Goal: Task Accomplishment & Management: Manage account settings

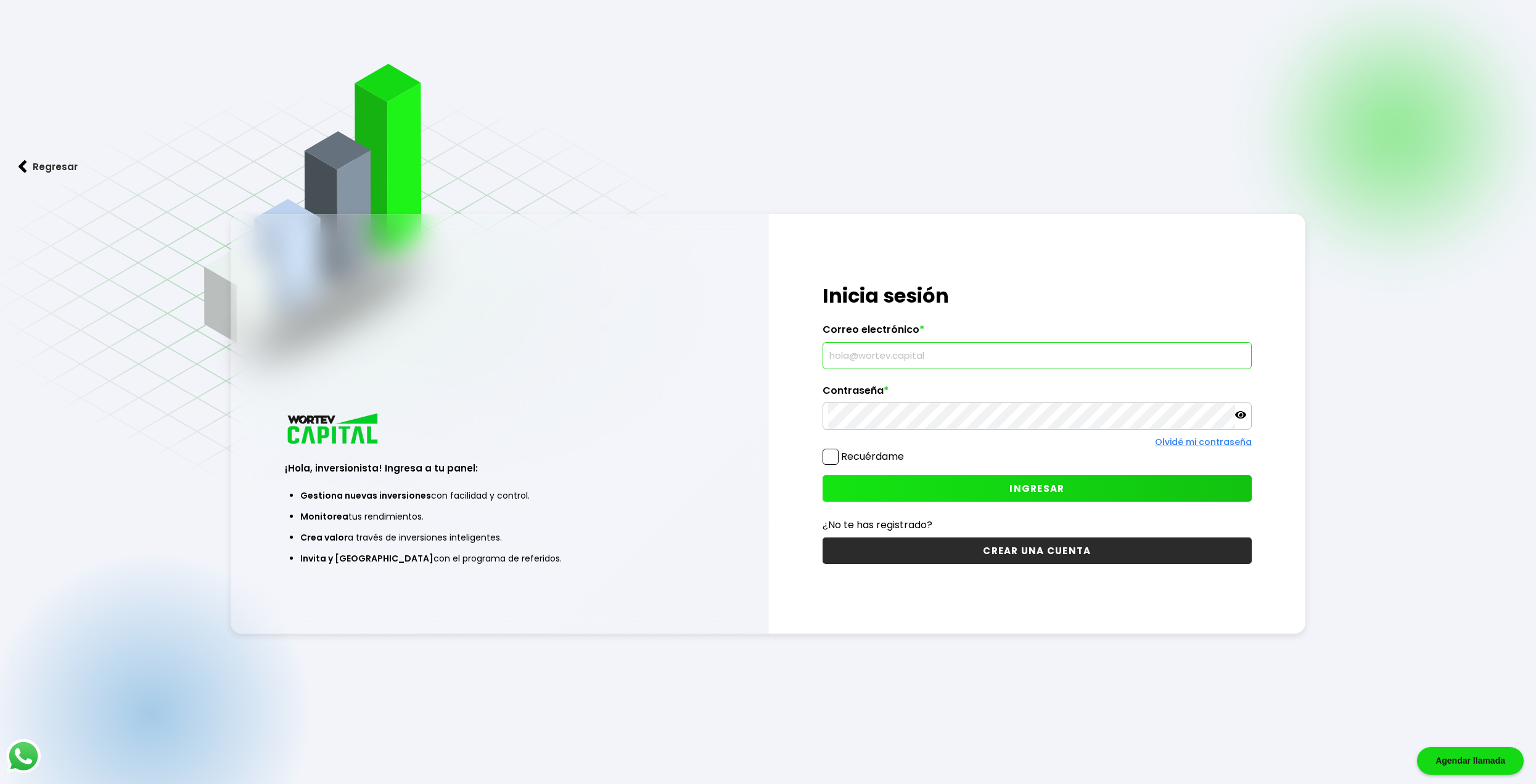
click at [964, 363] on input "text" at bounding box center [1038, 356] width 419 height 26
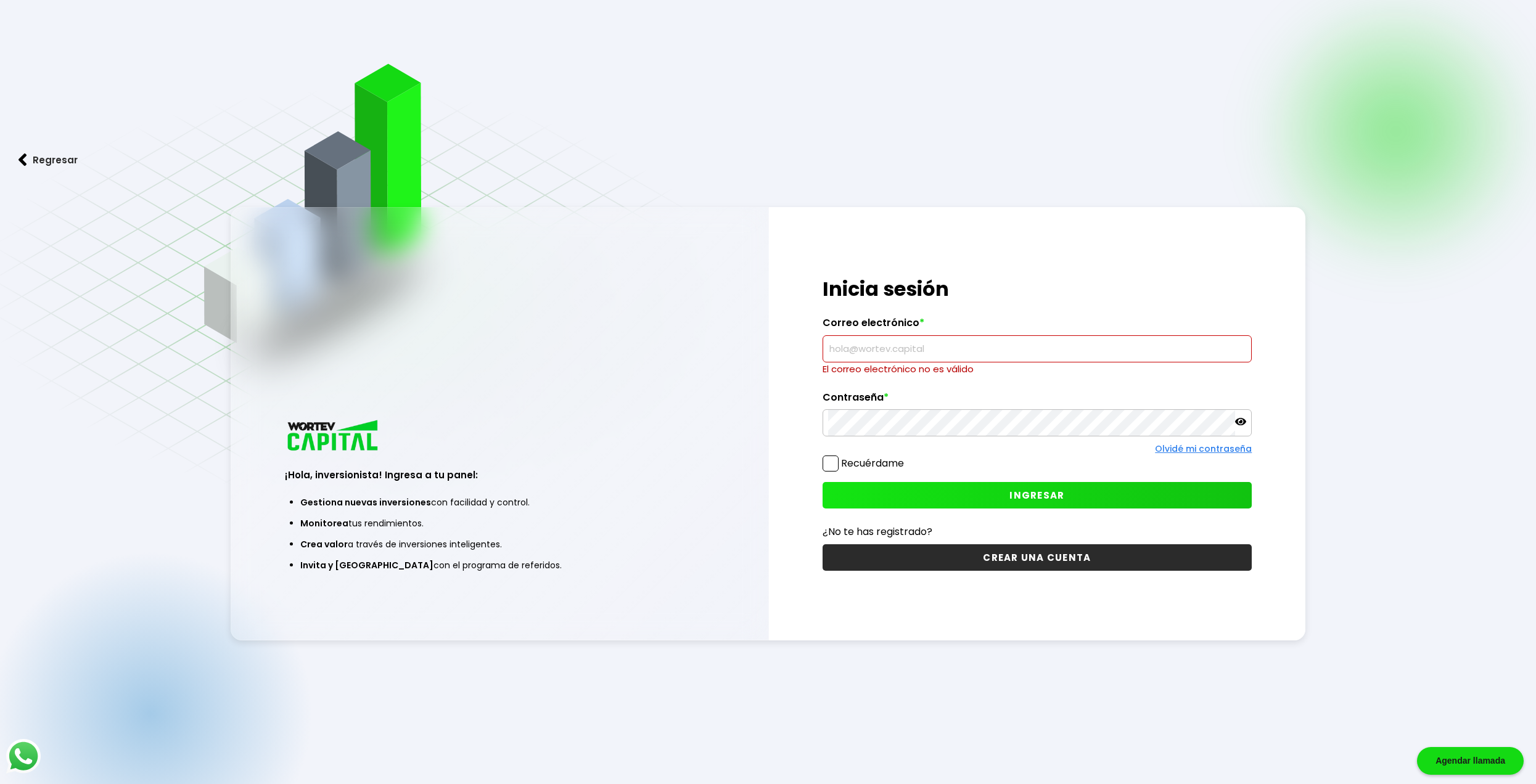
click at [983, 330] on label "Correo electrónico *" at bounding box center [1037, 325] width 430 height 18
click at [996, 342] on input "text" at bounding box center [1038, 349] width 419 height 26
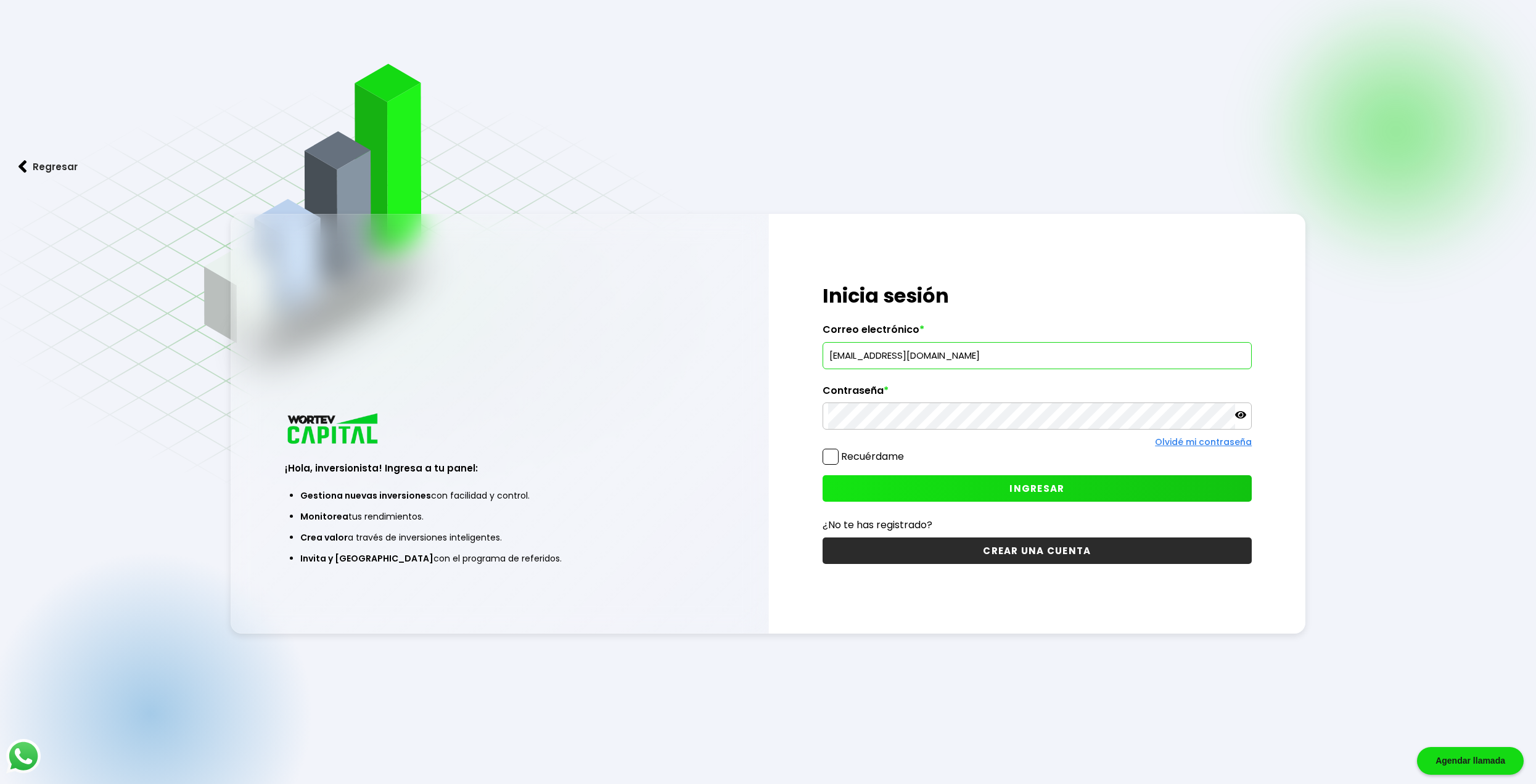
type input "[EMAIL_ADDRESS][DOMAIN_NAME]"
click at [993, 488] on button "INGRESAR" at bounding box center [1037, 488] width 430 height 27
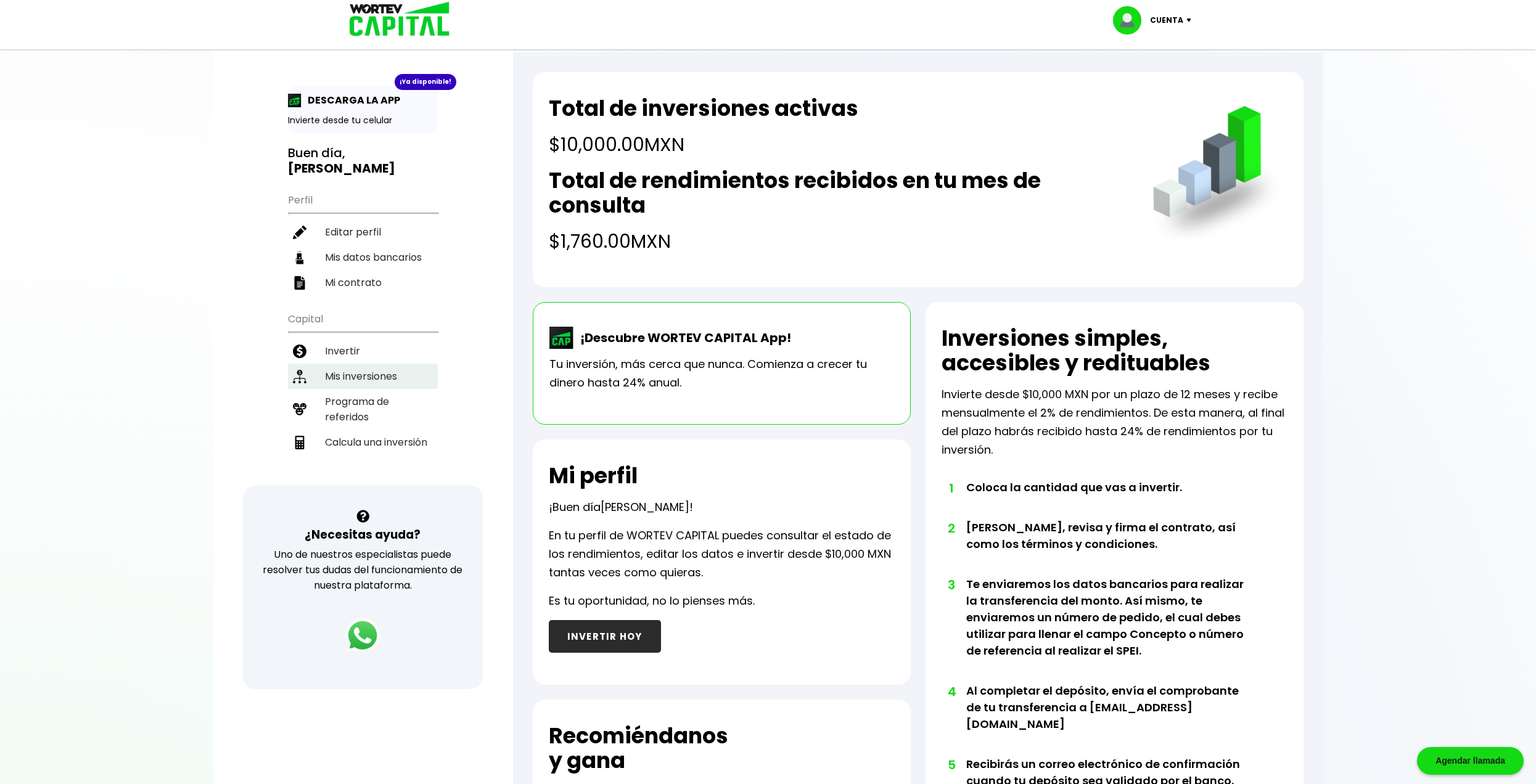
click at [357, 382] on li "Mis inversiones" at bounding box center [363, 376] width 150 height 25
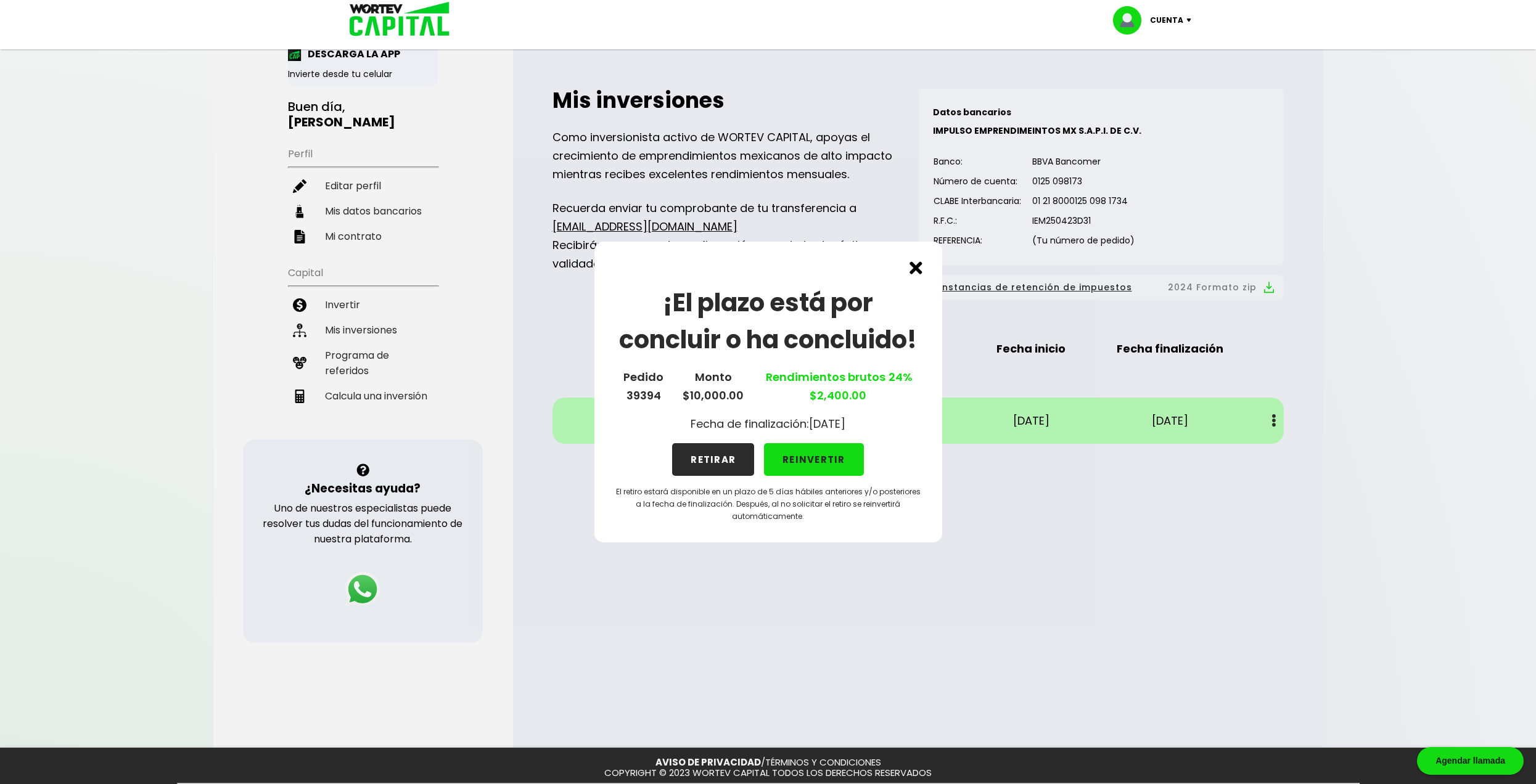
scroll to position [106, 0]
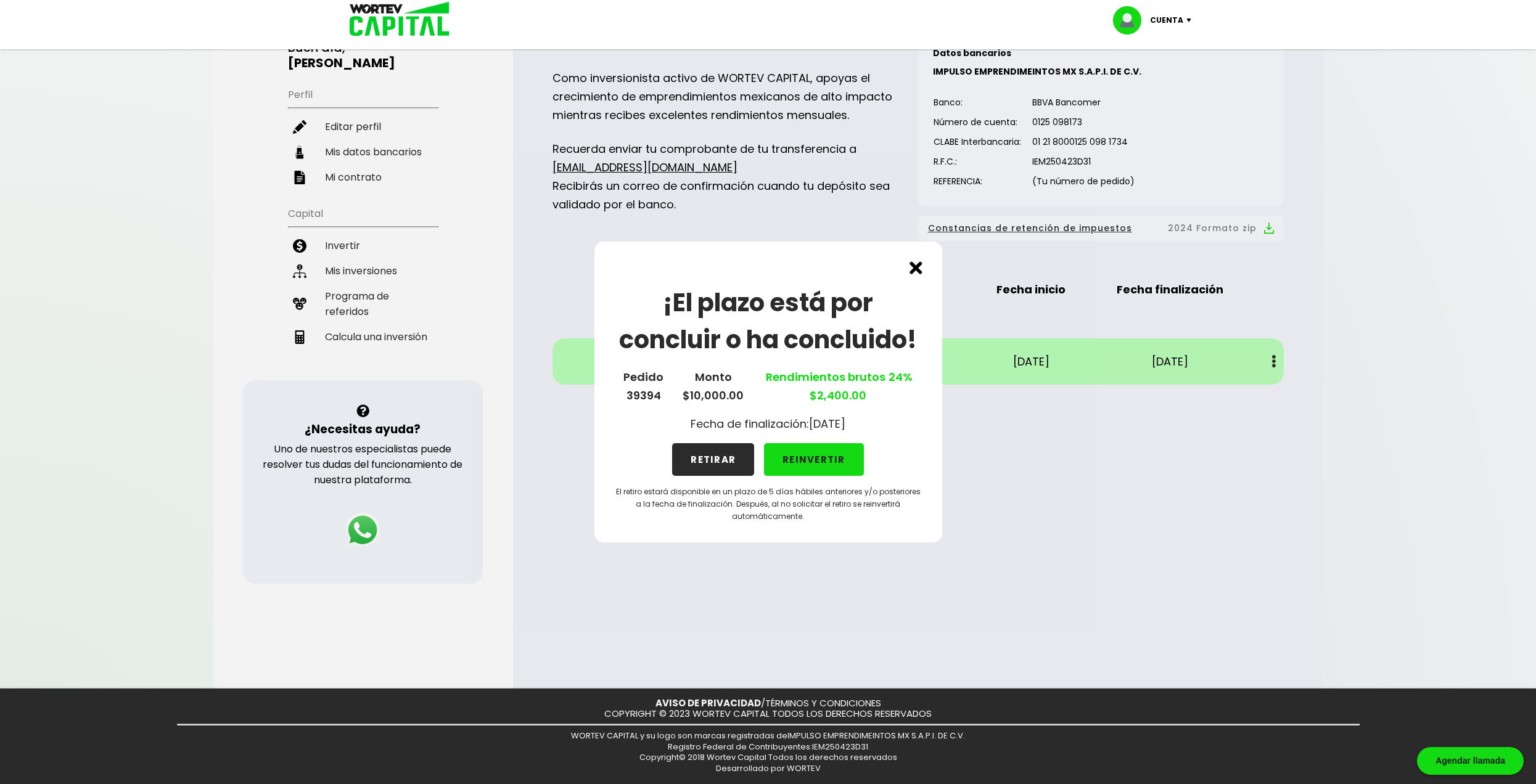
click at [712, 459] on button "RETIRAR" at bounding box center [713, 459] width 82 height 33
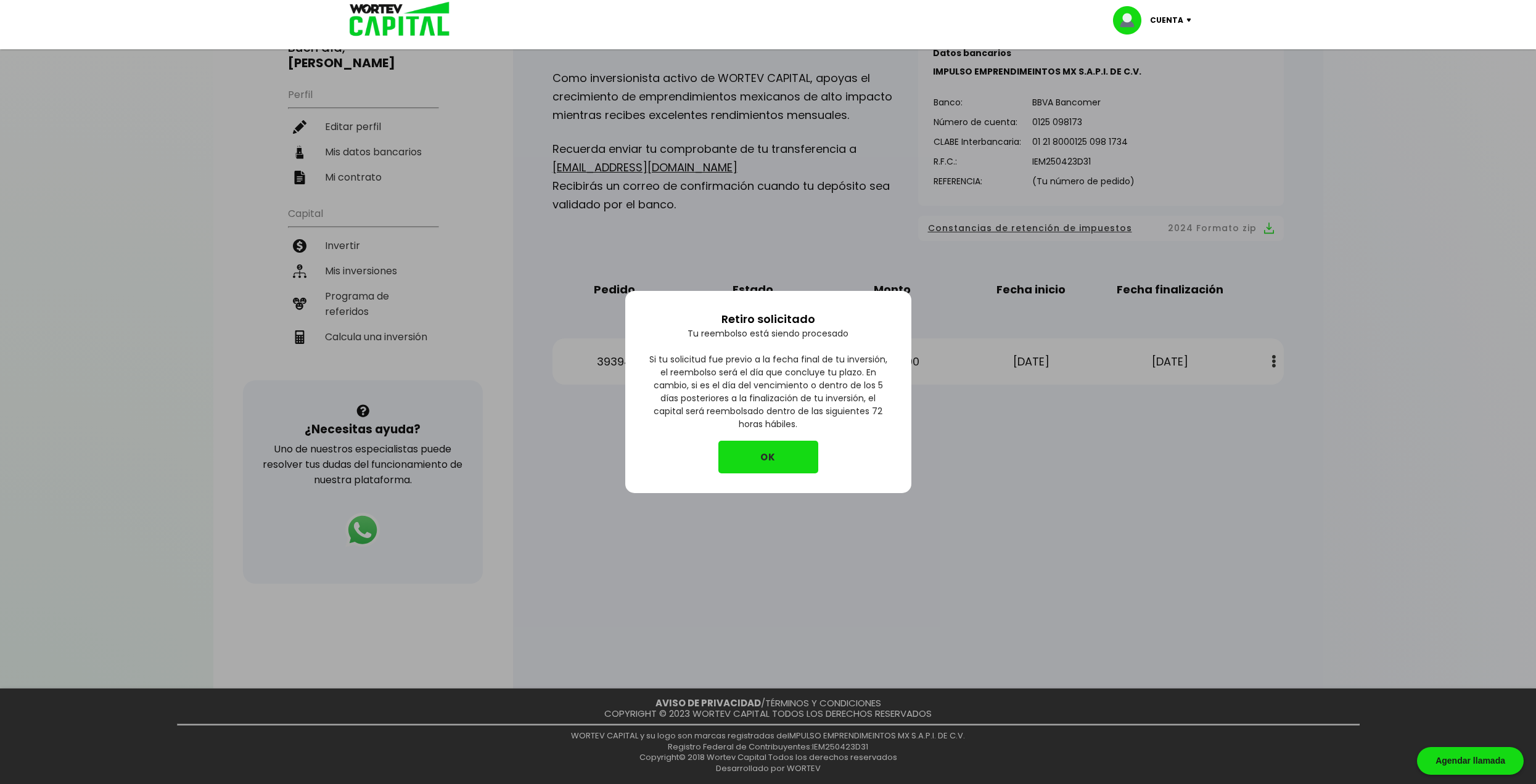
click at [775, 462] on button "OK" at bounding box center [768, 457] width 100 height 33
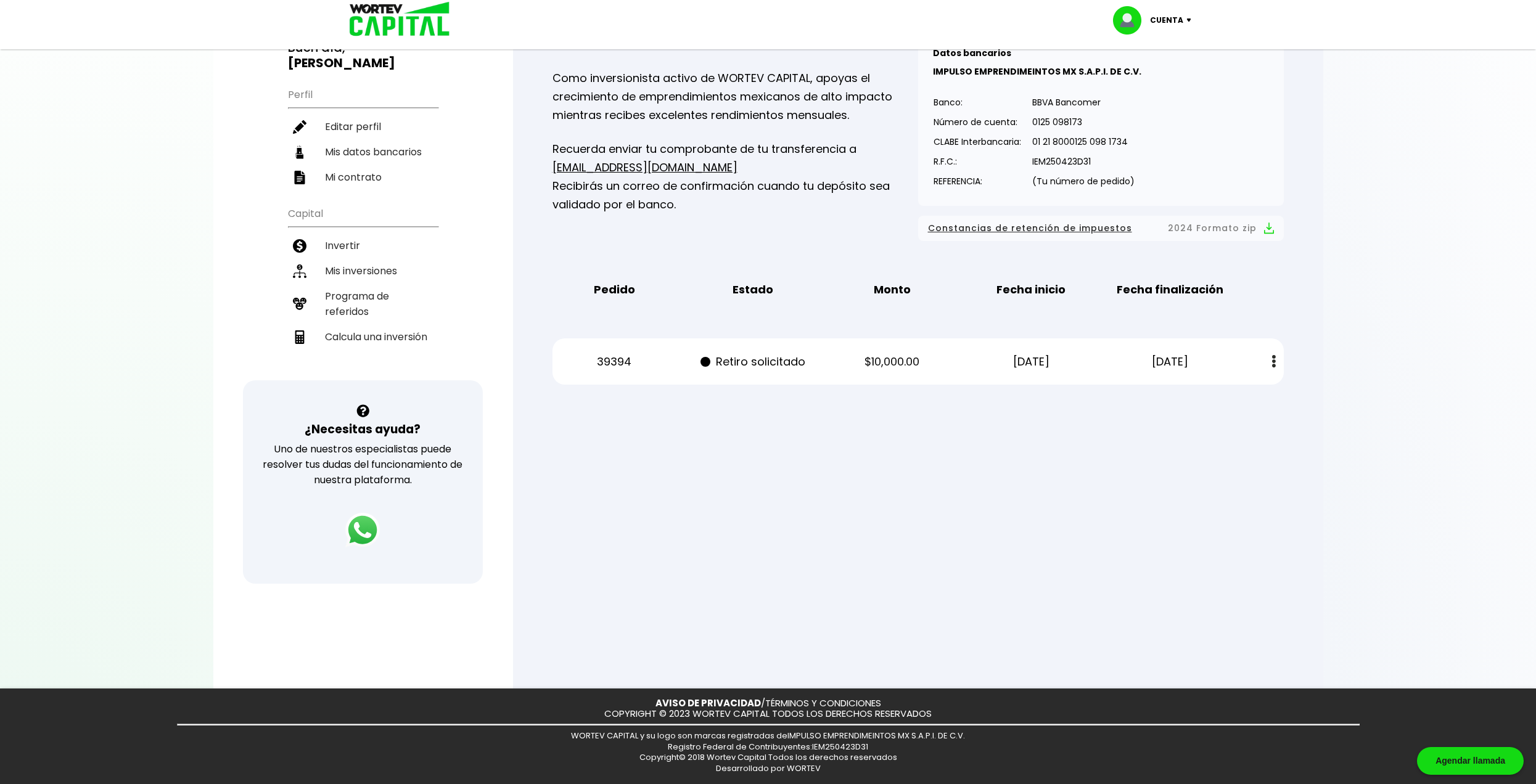
scroll to position [0, 0]
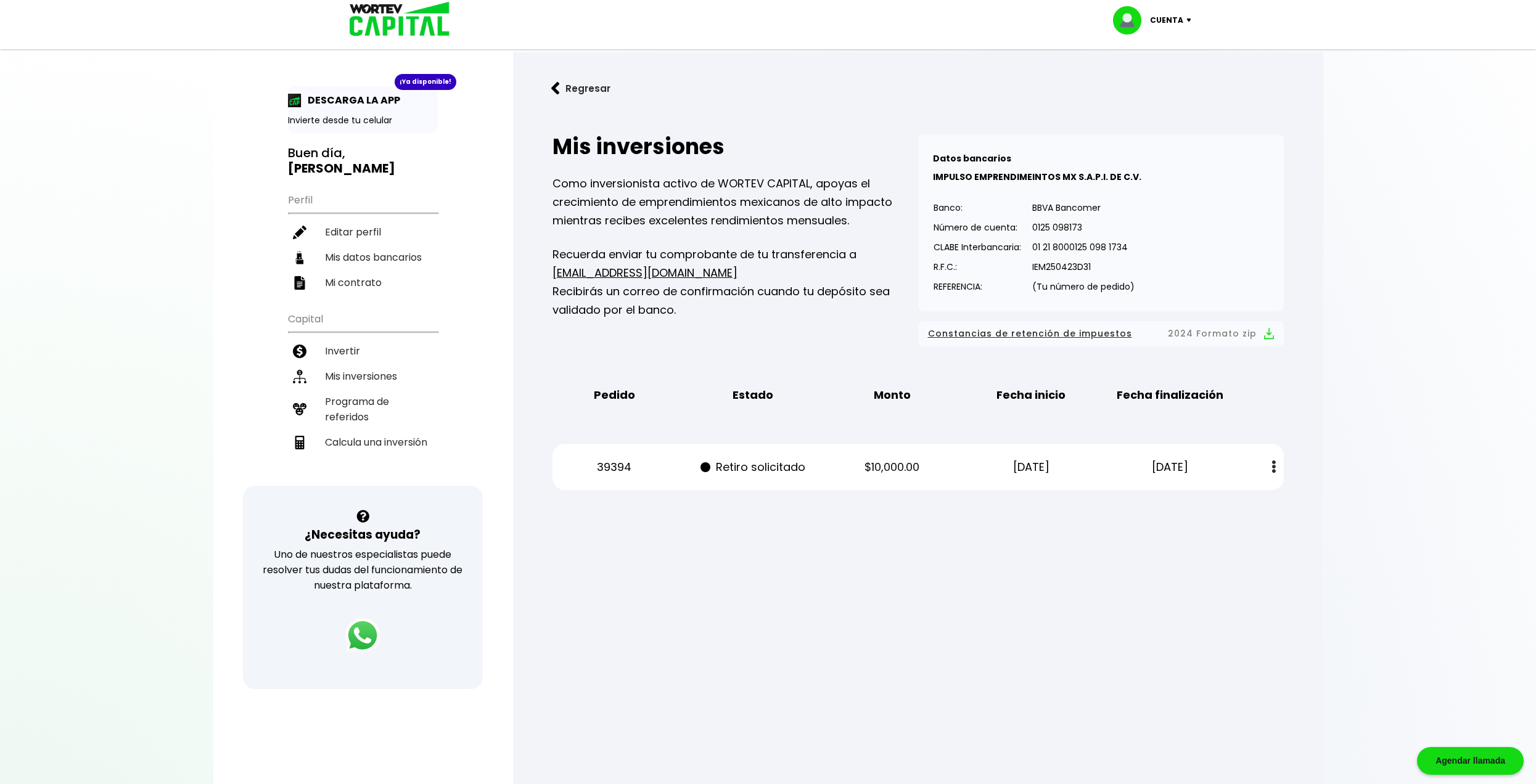
click at [1275, 472] on img at bounding box center [1274, 466] width 3 height 13
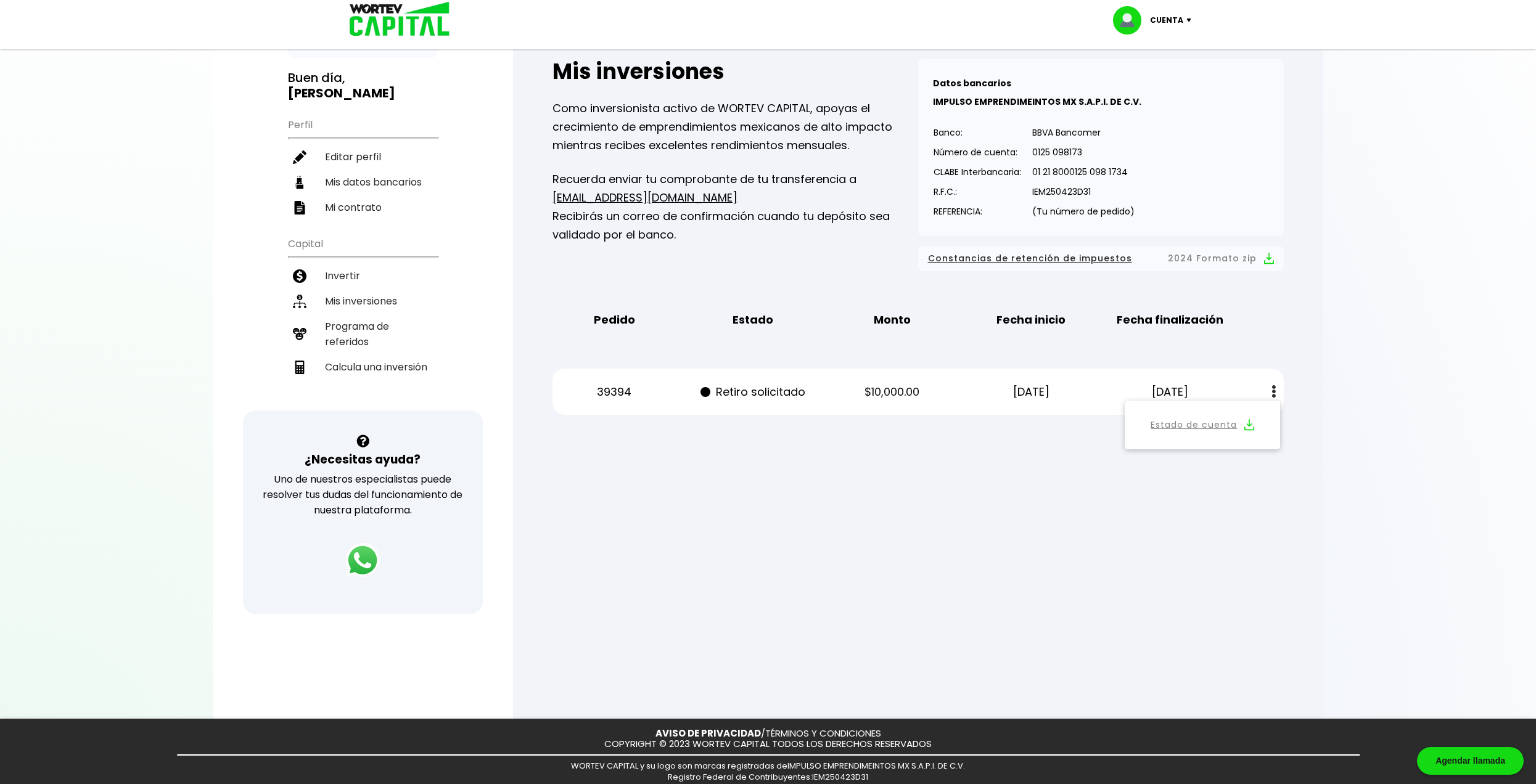
scroll to position [106, 0]
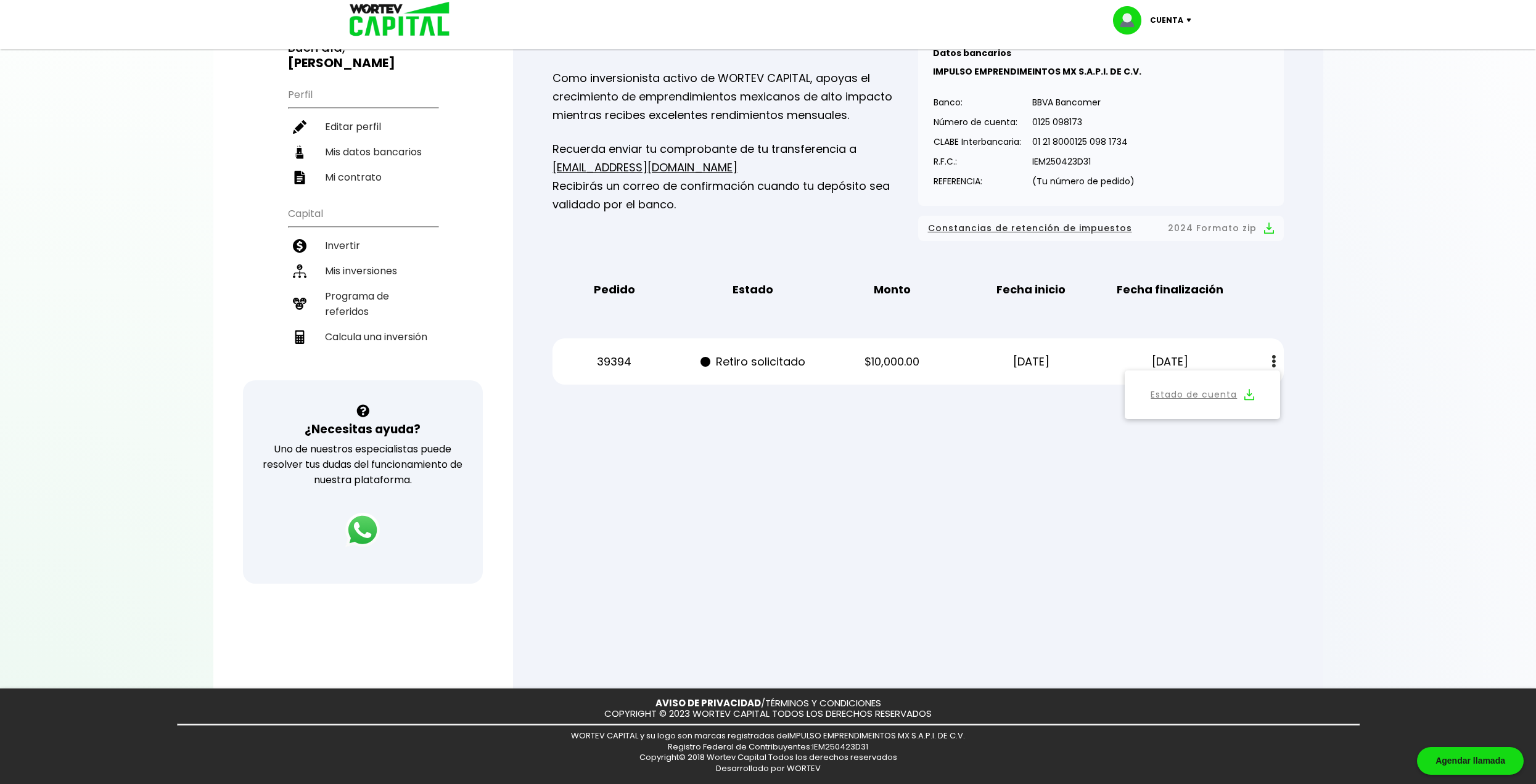
click at [646, 503] on div at bounding box center [768, 392] width 1536 height 784
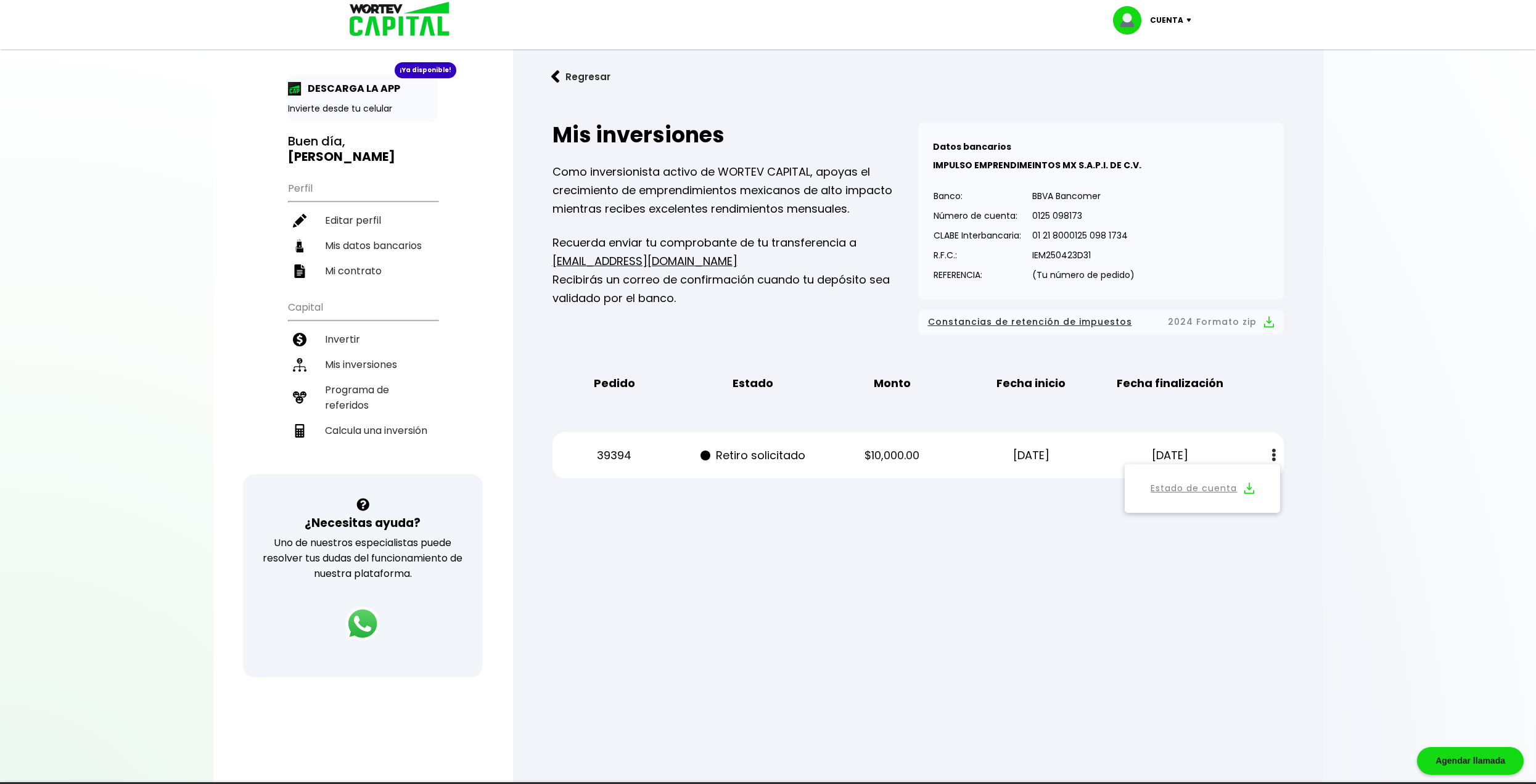
scroll to position [0, 0]
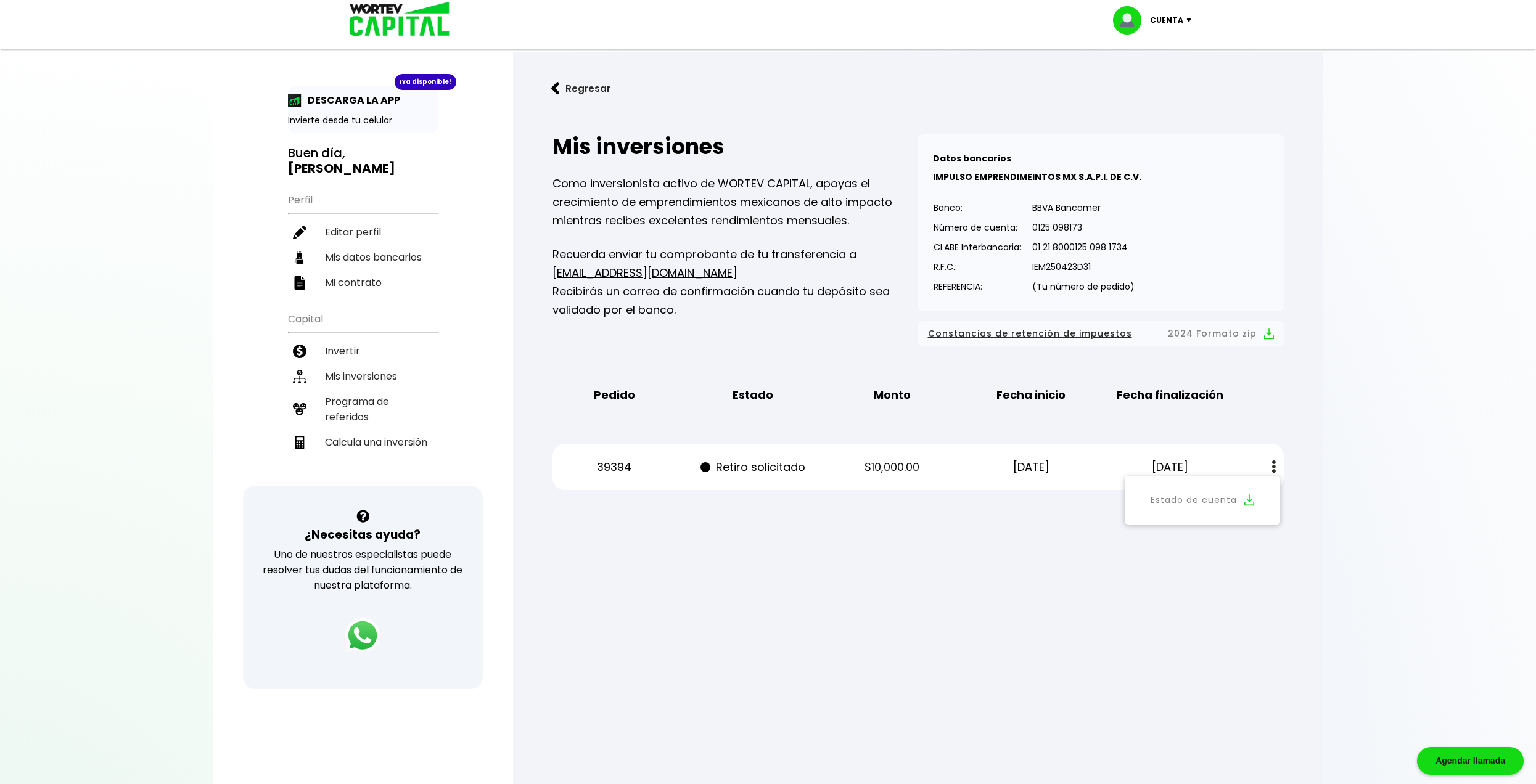
click at [882, 594] on div at bounding box center [768, 392] width 1536 height 784
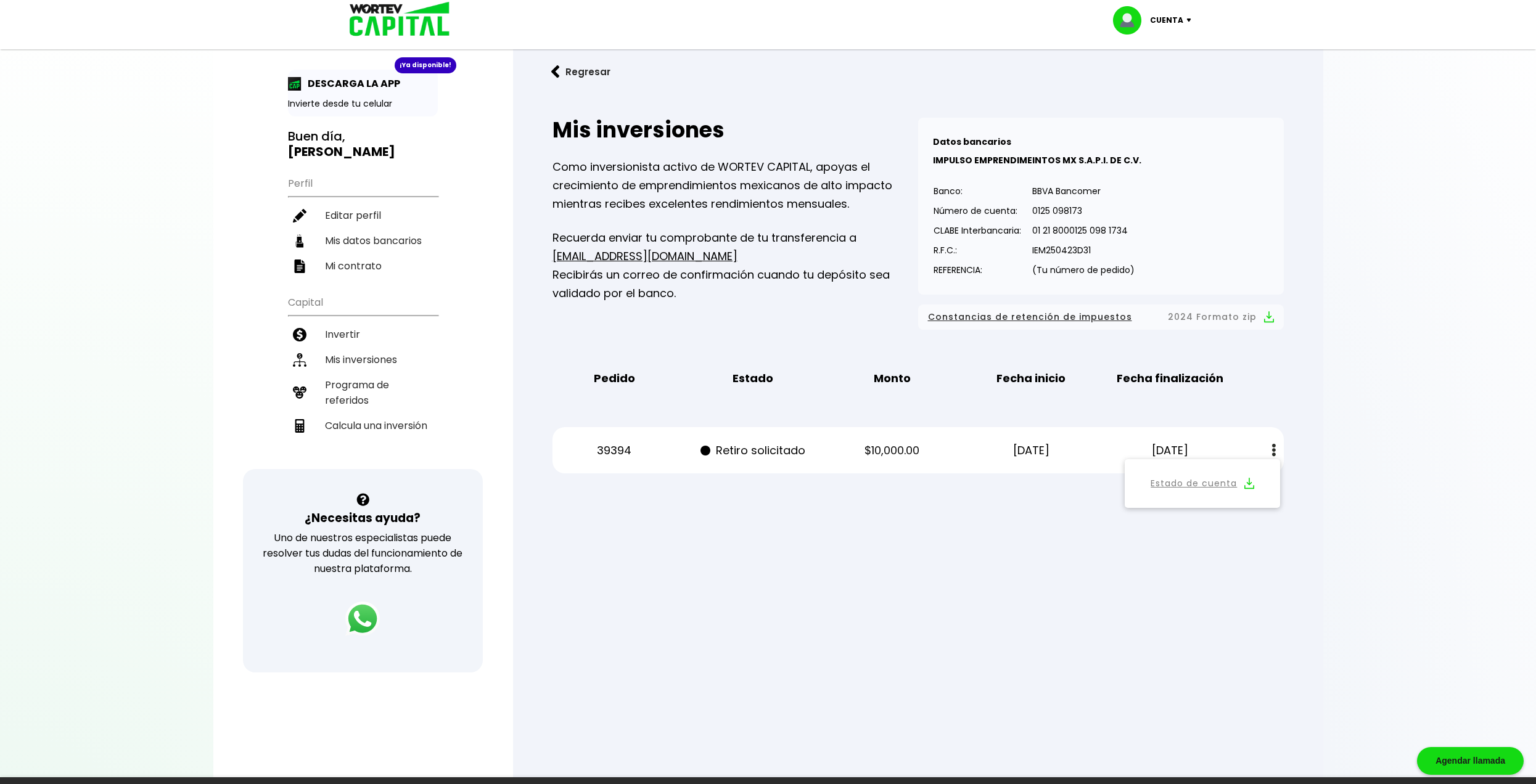
scroll to position [106, 0]
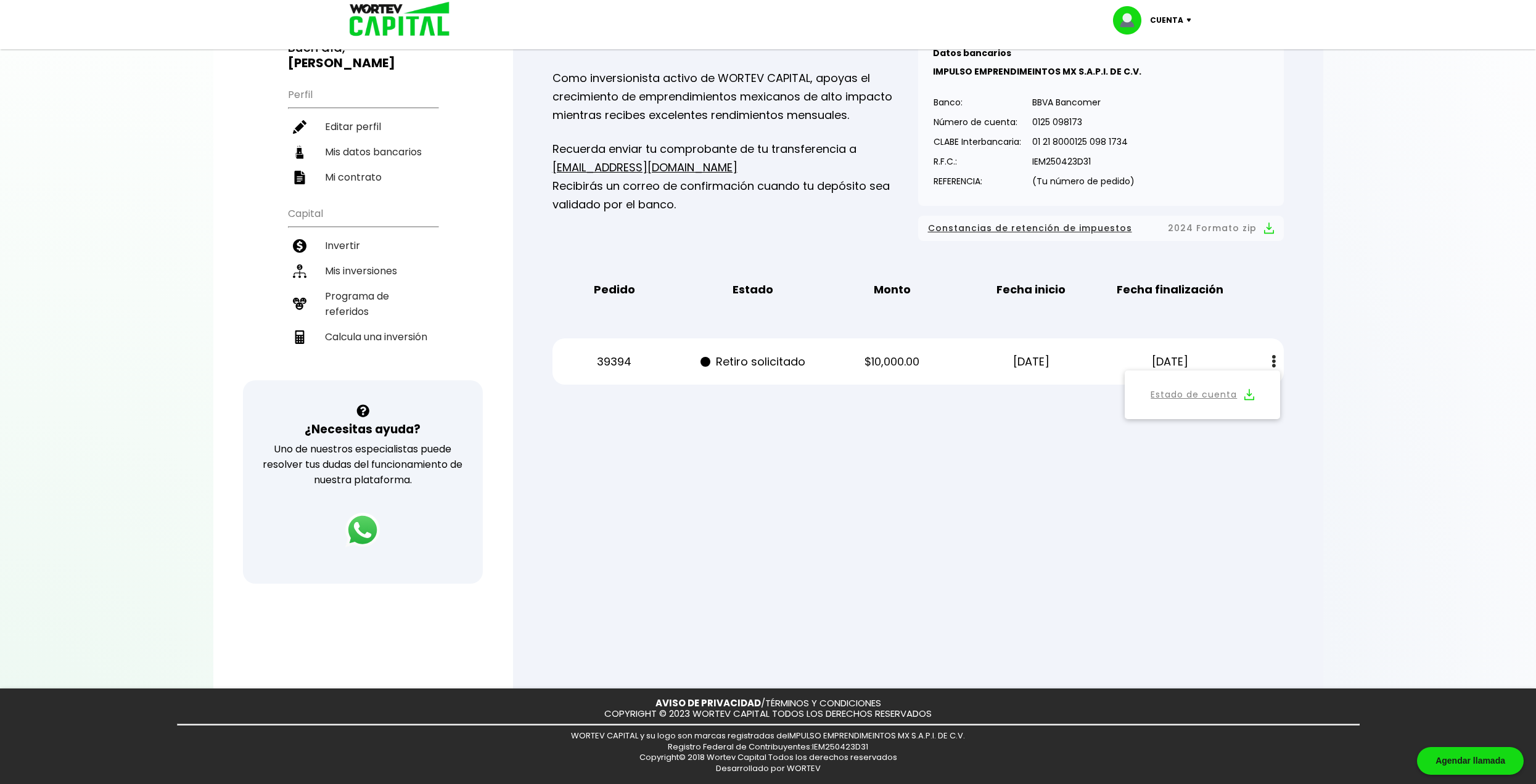
click at [1129, 529] on div at bounding box center [768, 392] width 1536 height 784
click at [882, 504] on div at bounding box center [768, 392] width 1536 height 784
click at [876, 512] on div at bounding box center [768, 392] width 1536 height 784
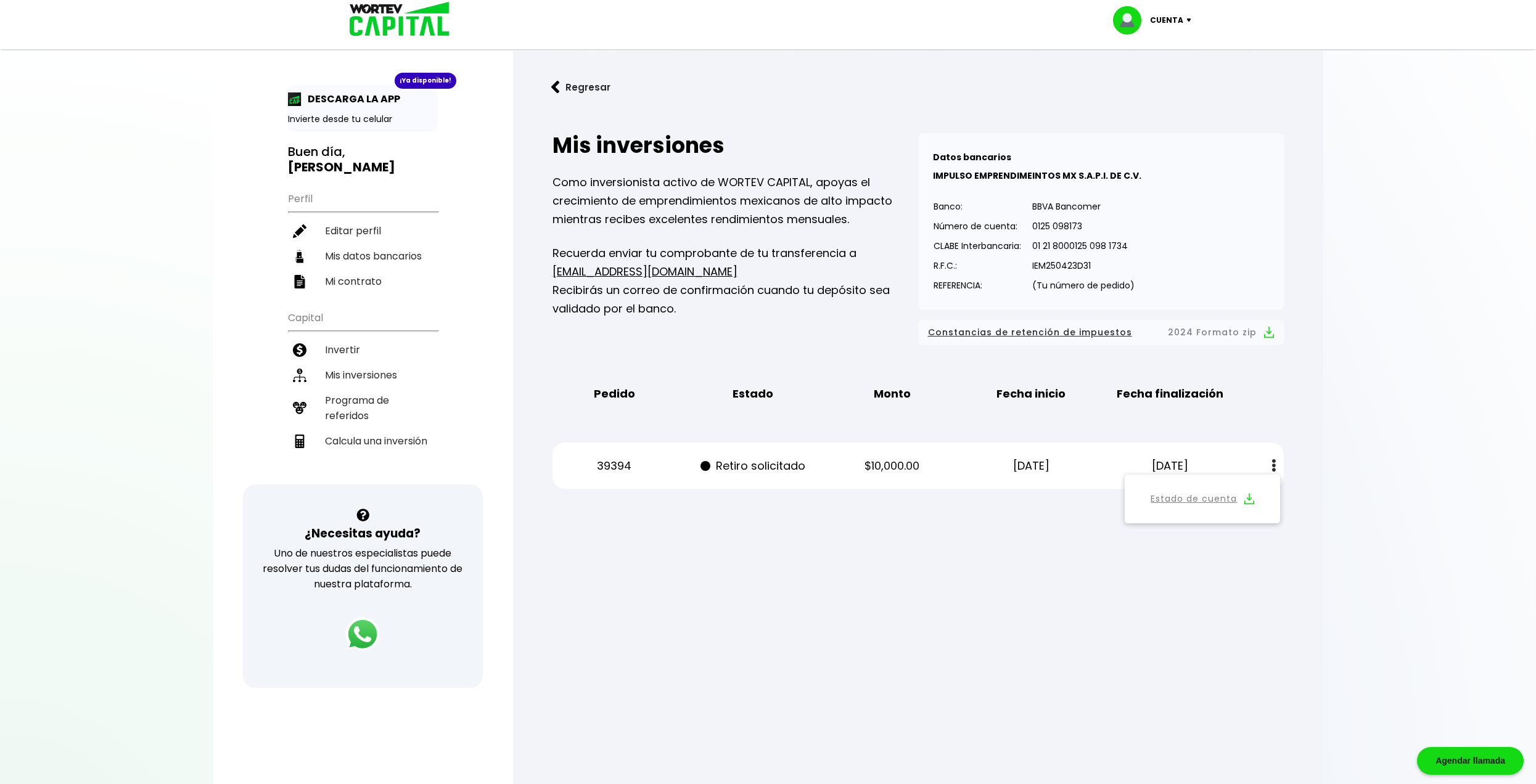
scroll to position [0, 0]
click at [1179, 22] on p "Cuenta" at bounding box center [1166, 20] width 33 height 18
click at [1319, 107] on div "Regresar Mis inversiones Como inversionista activo de WORTEV CAPITAL, apoyas el…" at bounding box center [918, 291] width 810 height 477
drag, startPoint x: 369, startPoint y: 350, endPoint x: 385, endPoint y: 397, distance: 49.6
click at [555, 89] on img at bounding box center [556, 88] width 9 height 13
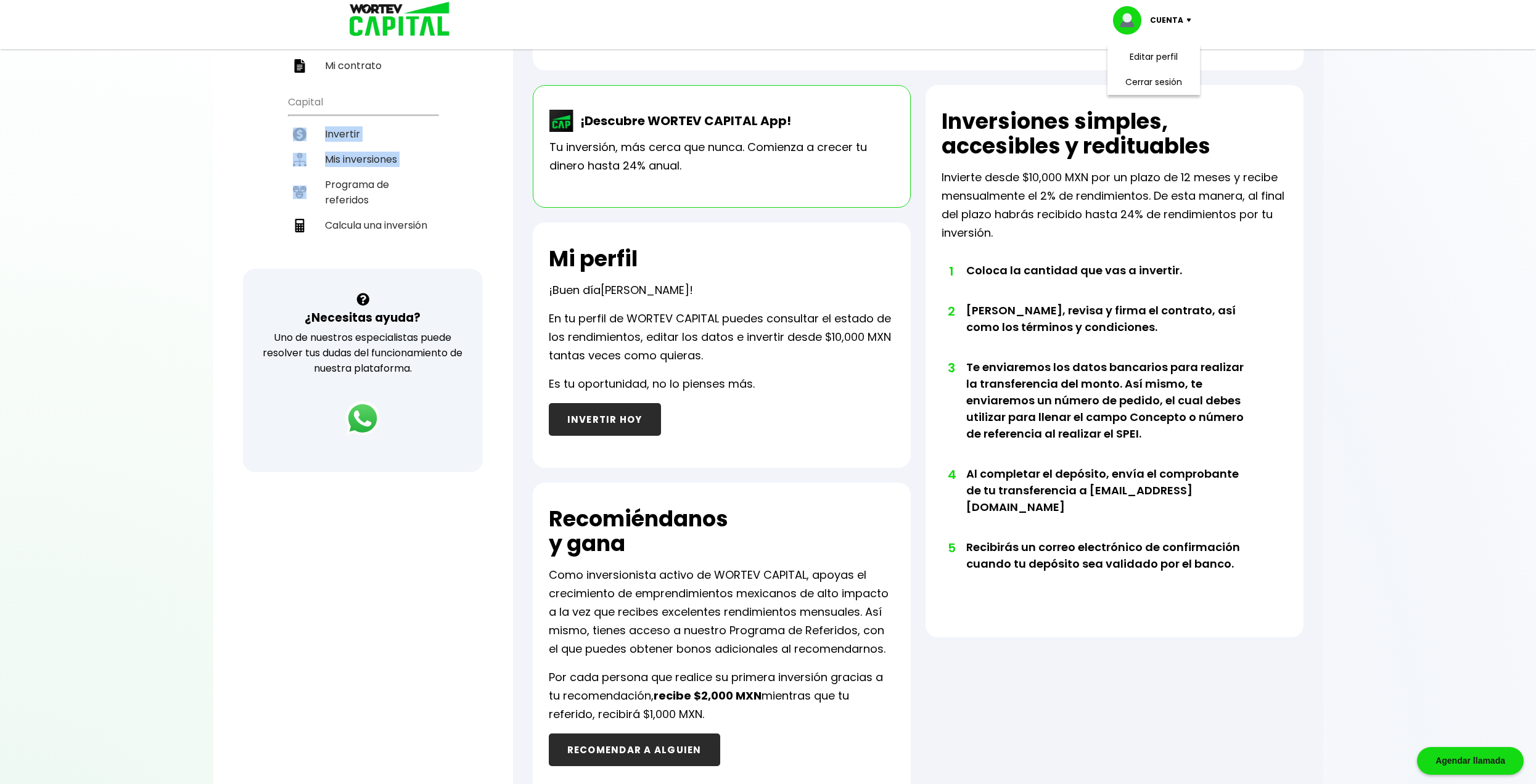
scroll to position [37, 0]
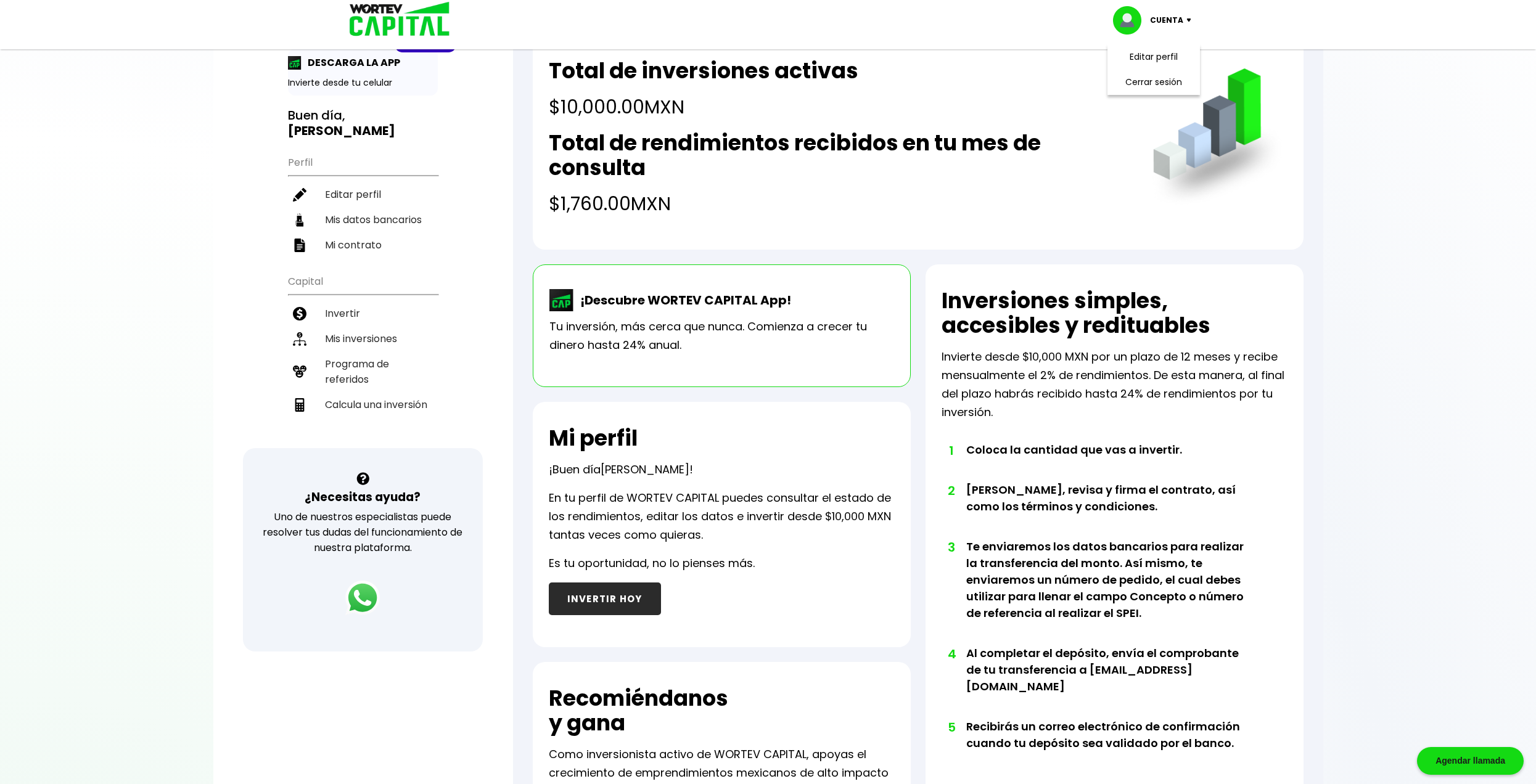
click at [107, 393] on div at bounding box center [768, 392] width 1536 height 784
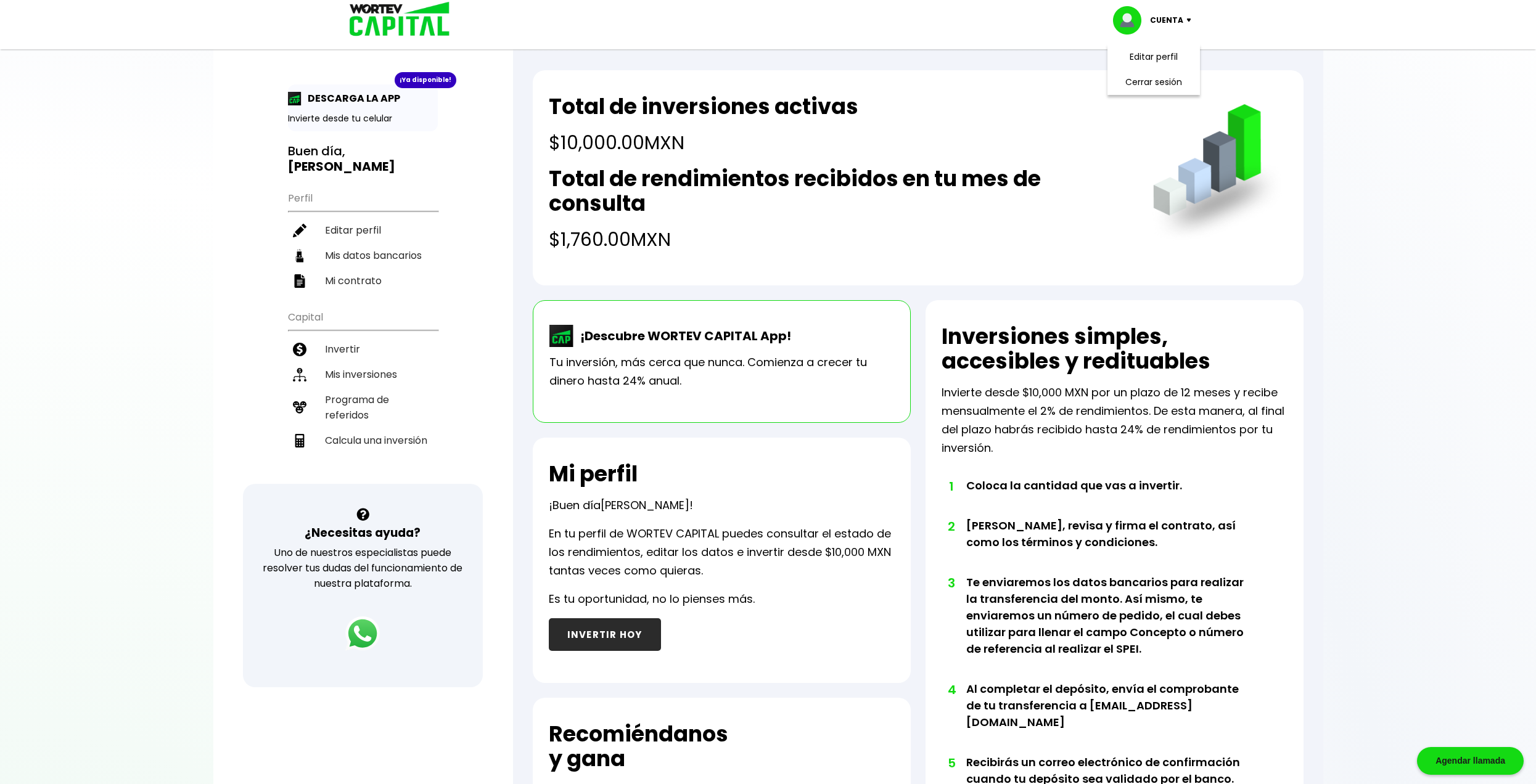
scroll to position [0, 0]
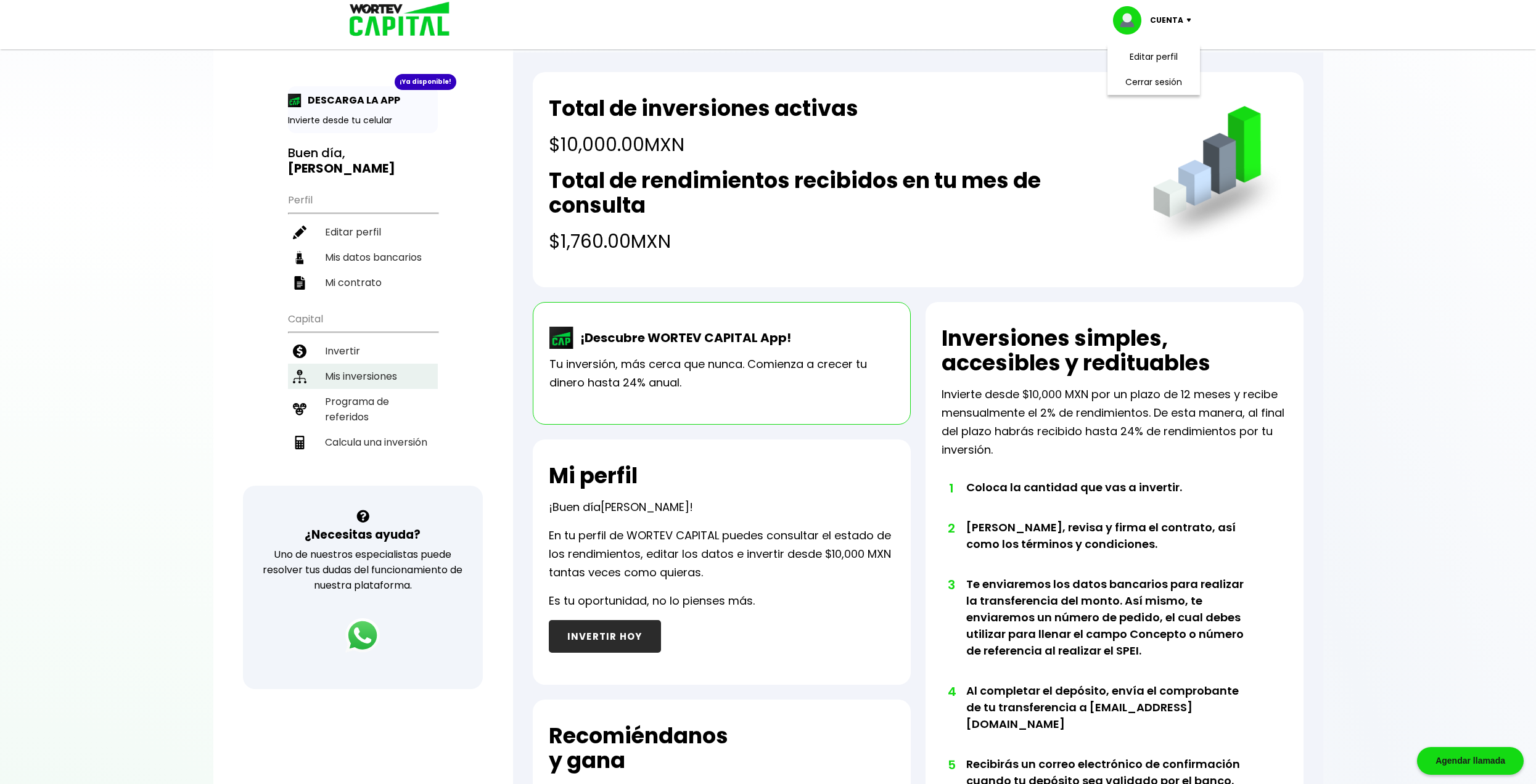
click at [356, 381] on li "Mis inversiones" at bounding box center [363, 376] width 150 height 25
